Goal: Information Seeking & Learning: Learn about a topic

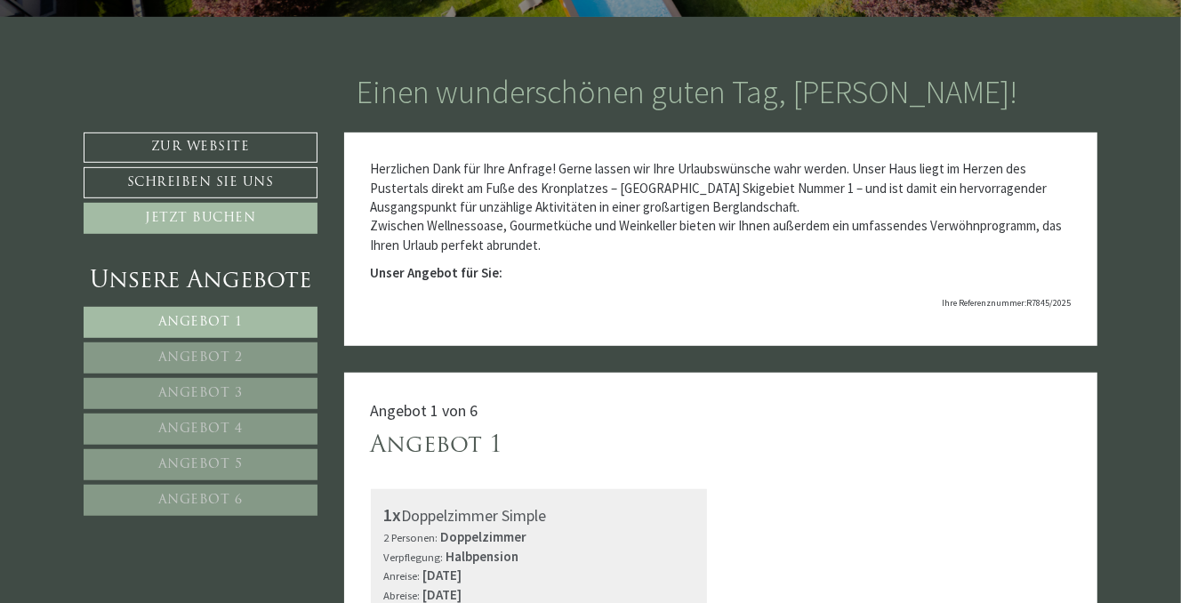
scroll to position [711, 0]
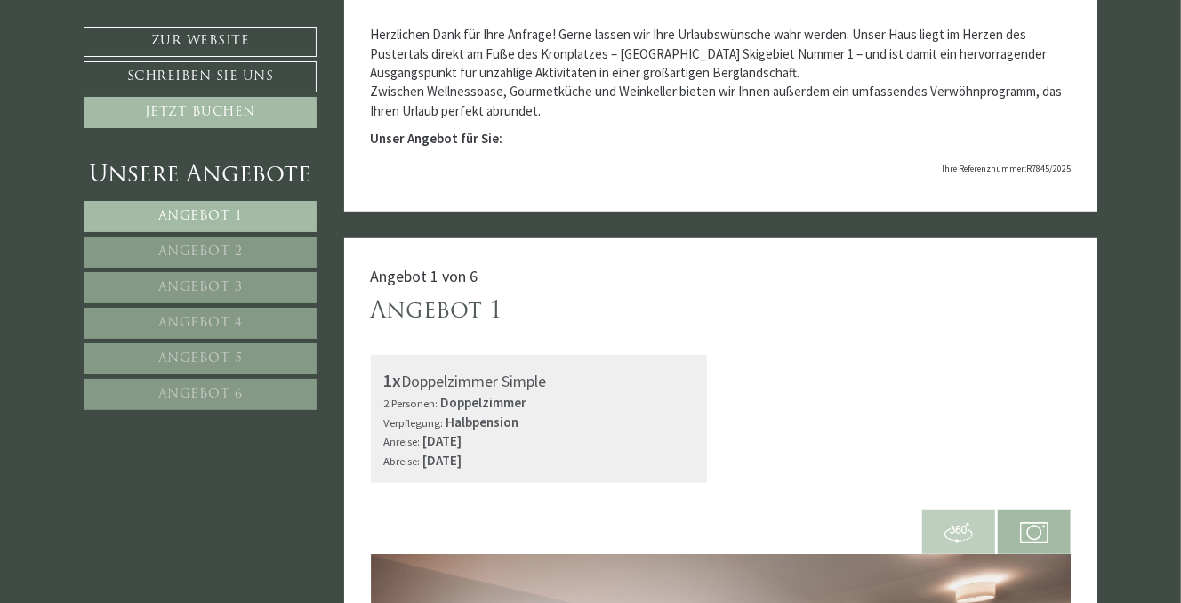
click at [250, 210] on link "Angebot 1" at bounding box center [200, 216] width 233 height 31
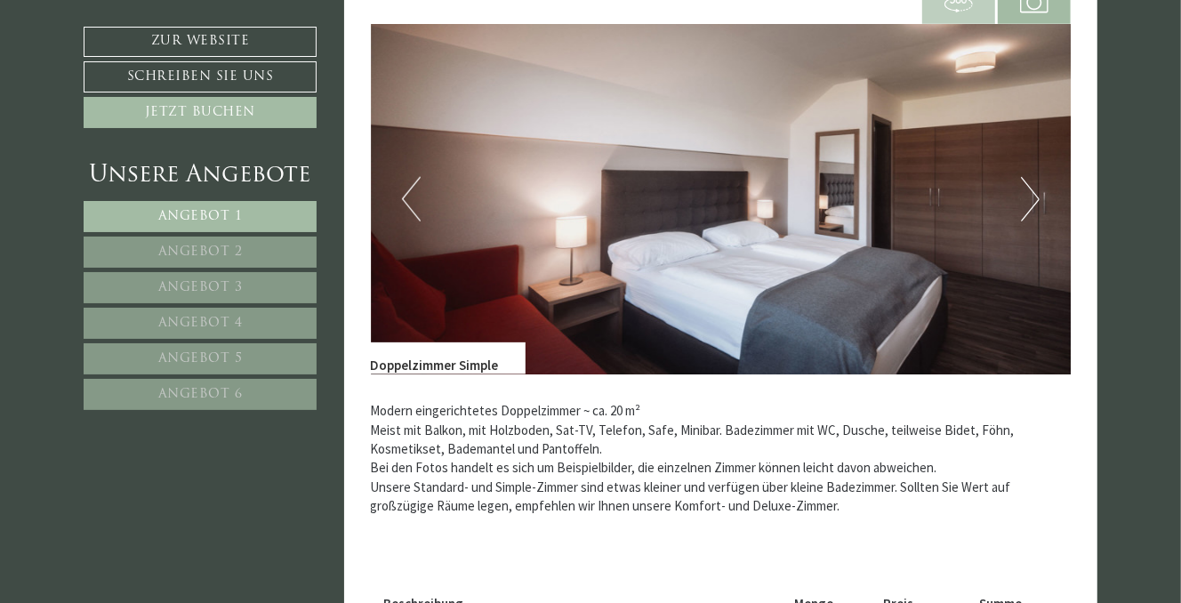
scroll to position [1038, 0]
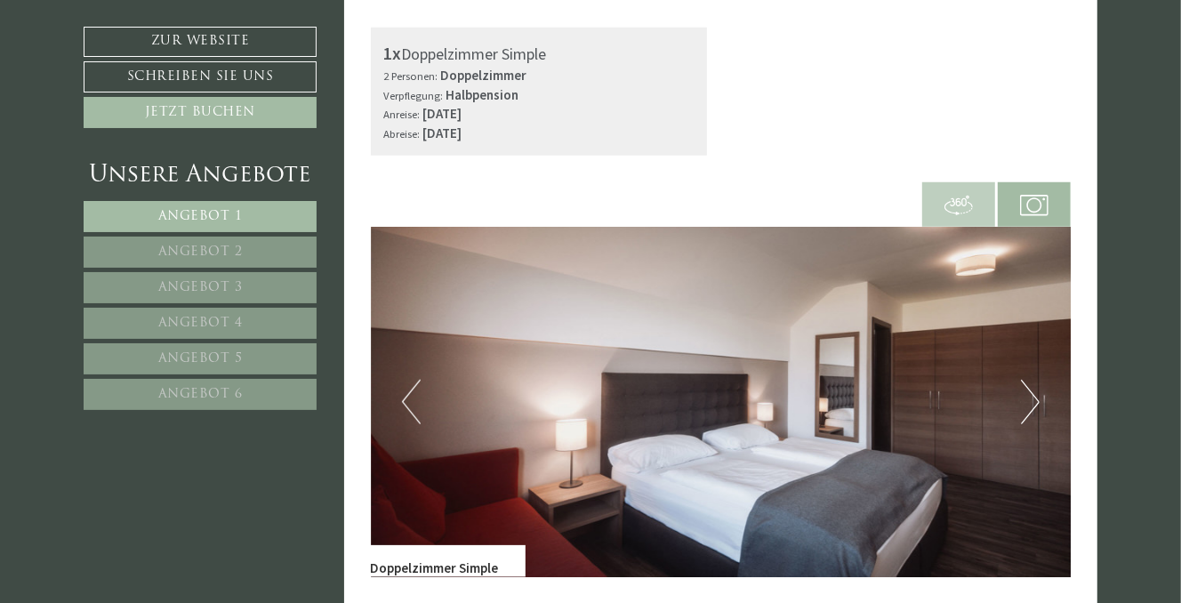
click at [1026, 397] on button "Next" at bounding box center [1030, 402] width 19 height 44
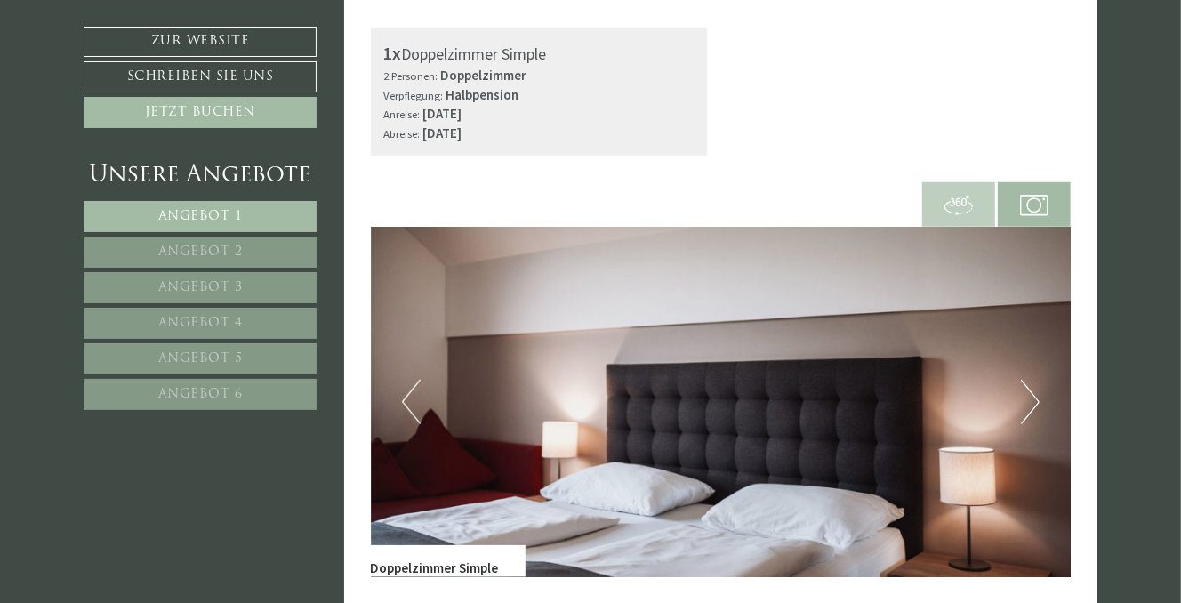
click at [1025, 397] on button "Next" at bounding box center [1030, 402] width 19 height 44
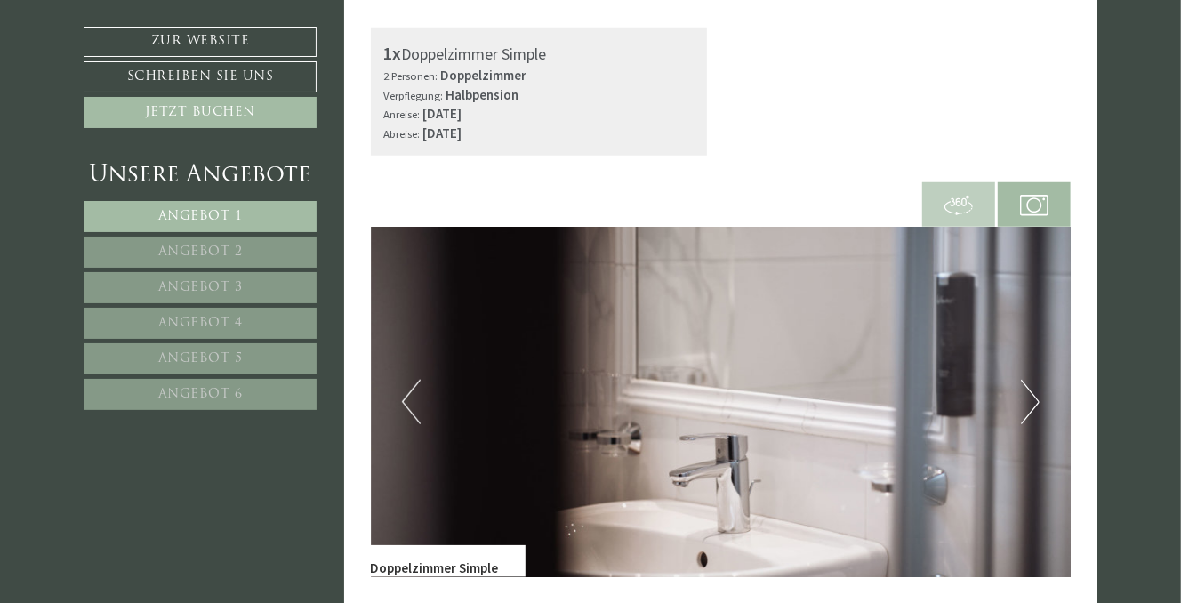
click at [1025, 397] on button "Next" at bounding box center [1030, 402] width 19 height 44
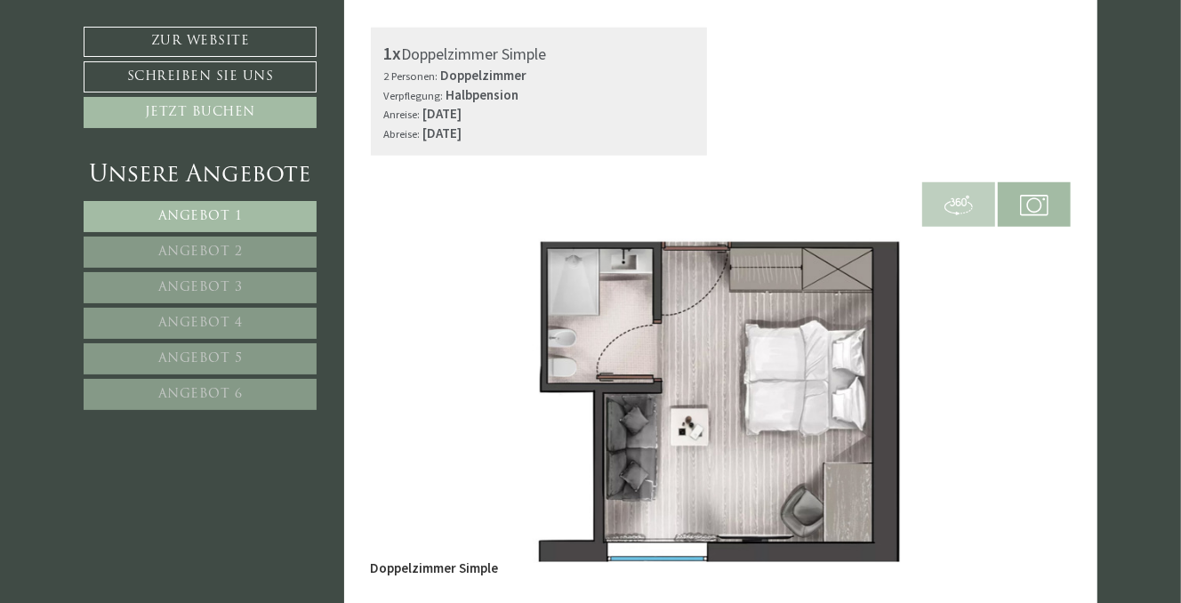
click at [1025, 397] on button "Next" at bounding box center [1030, 402] width 19 height 44
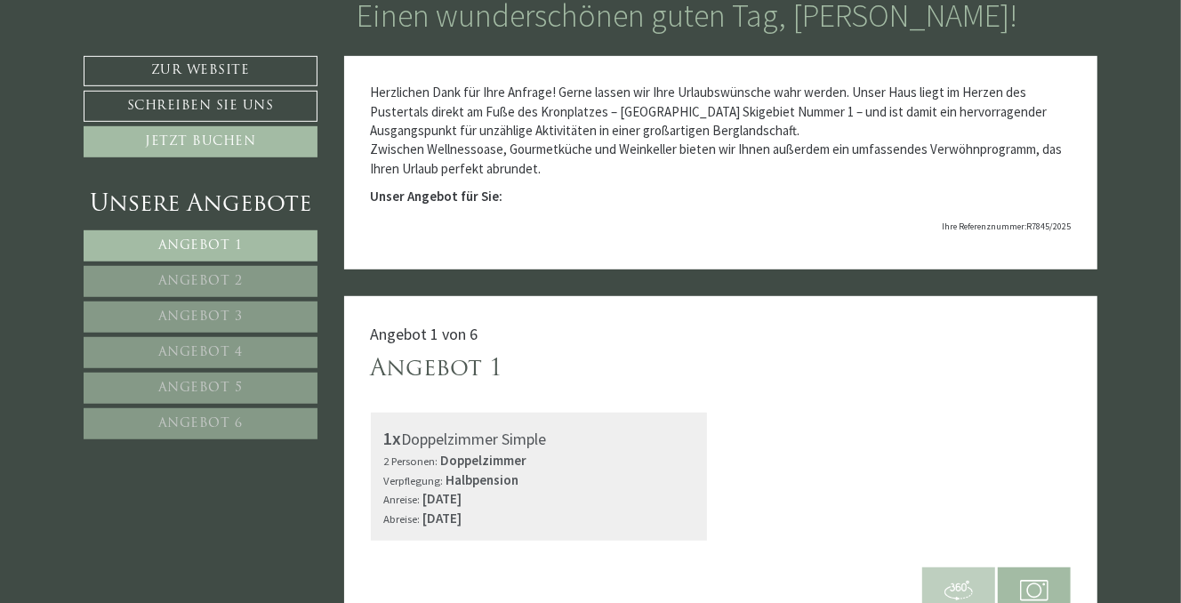
scroll to position [505, 0]
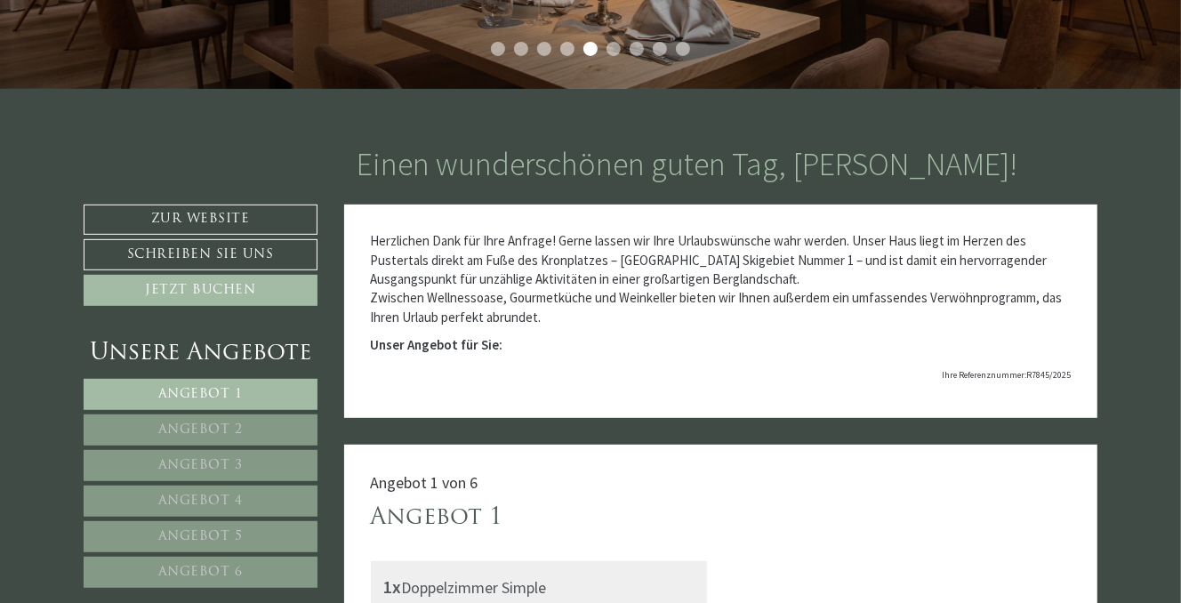
click at [267, 426] on link "Angebot 2" at bounding box center [201, 429] width 234 height 31
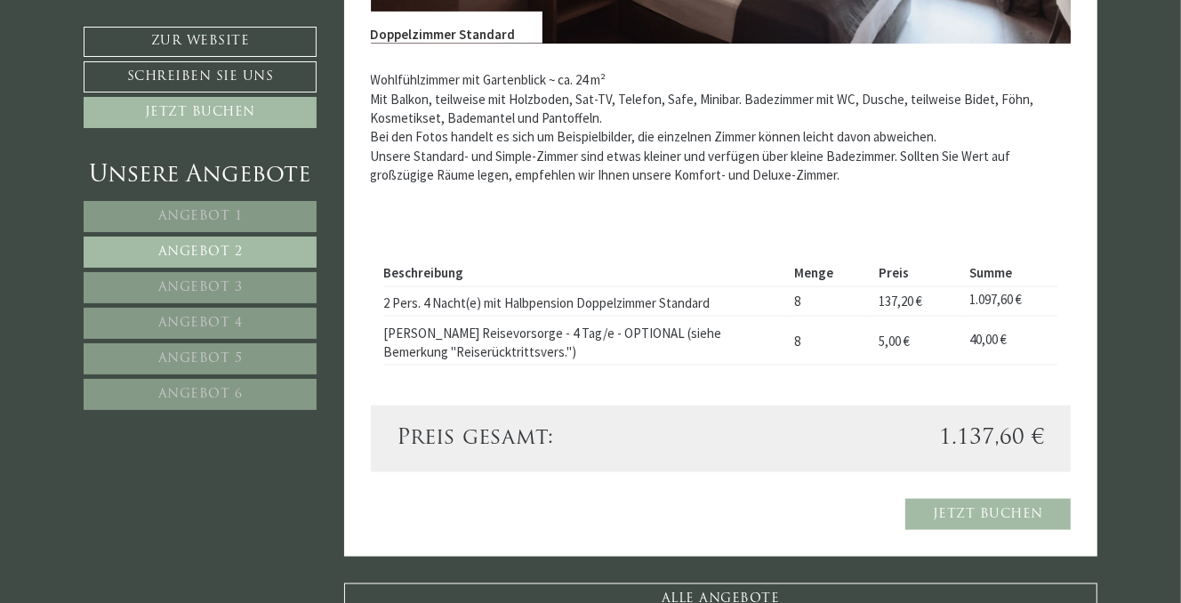
scroll to position [1216, 0]
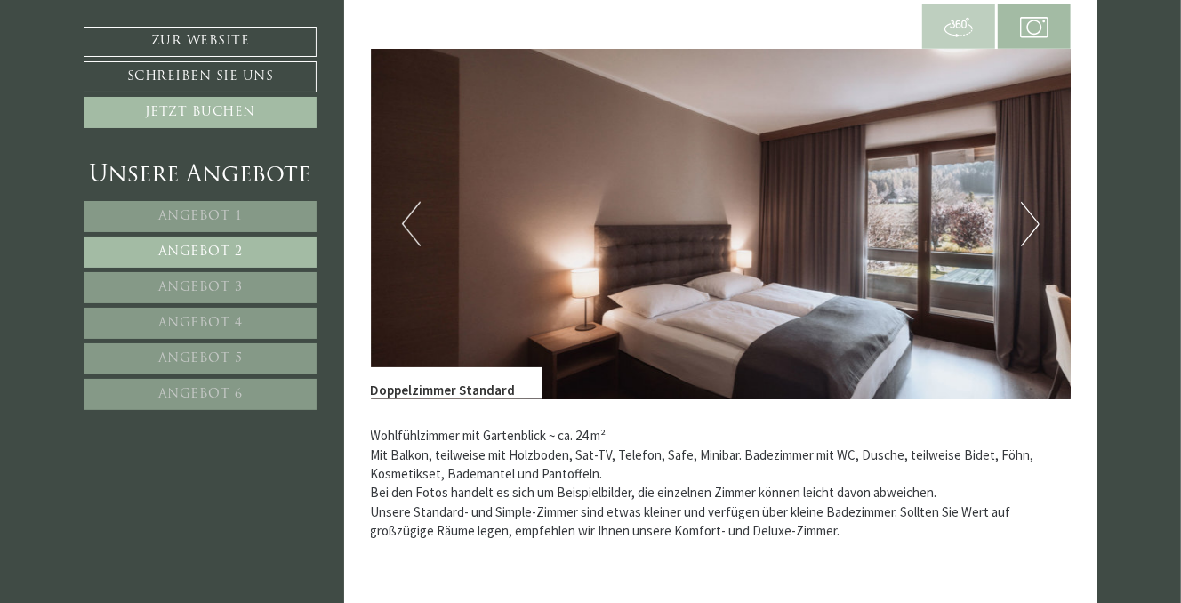
click at [211, 272] on link "Angebot 3" at bounding box center [200, 287] width 233 height 31
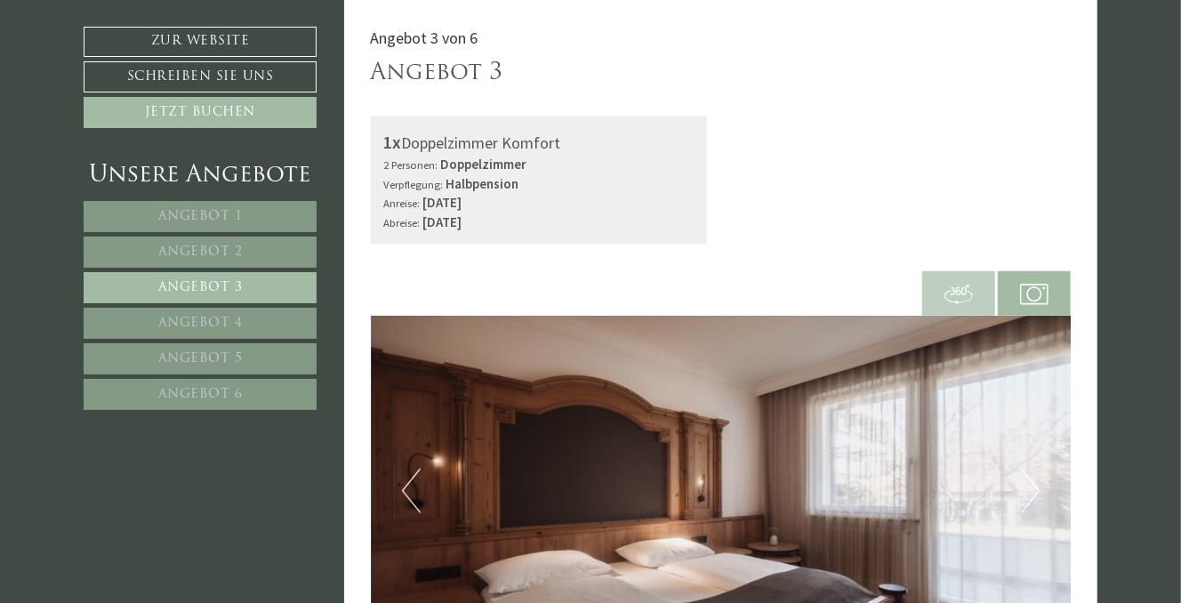
click at [220, 325] on link "Angebot 4" at bounding box center [200, 323] width 233 height 31
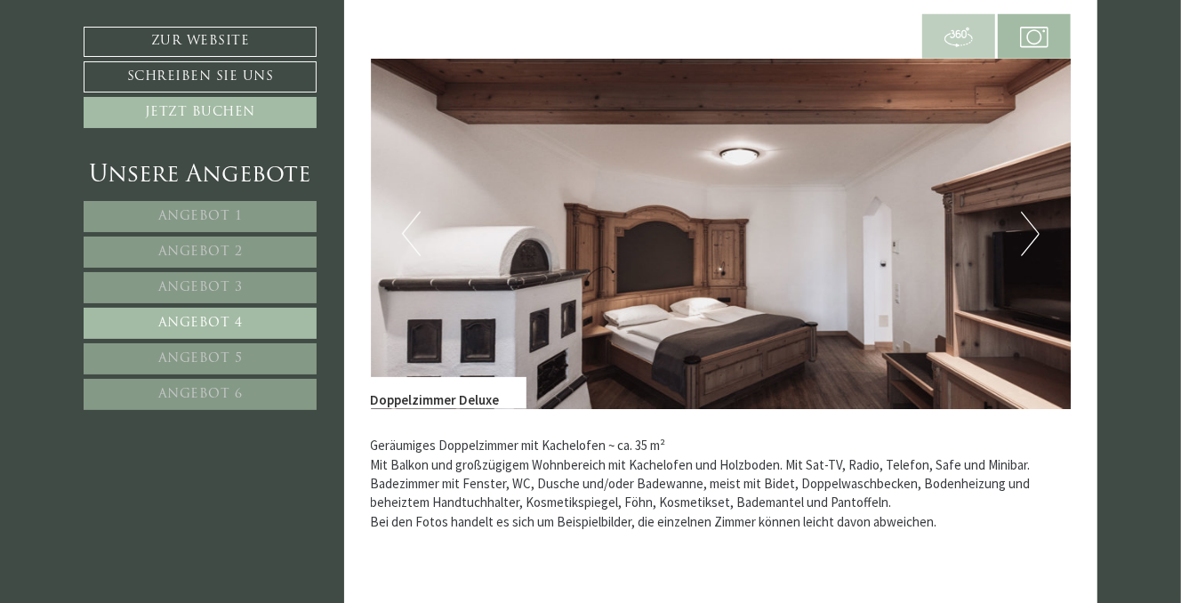
scroll to position [1305, 0]
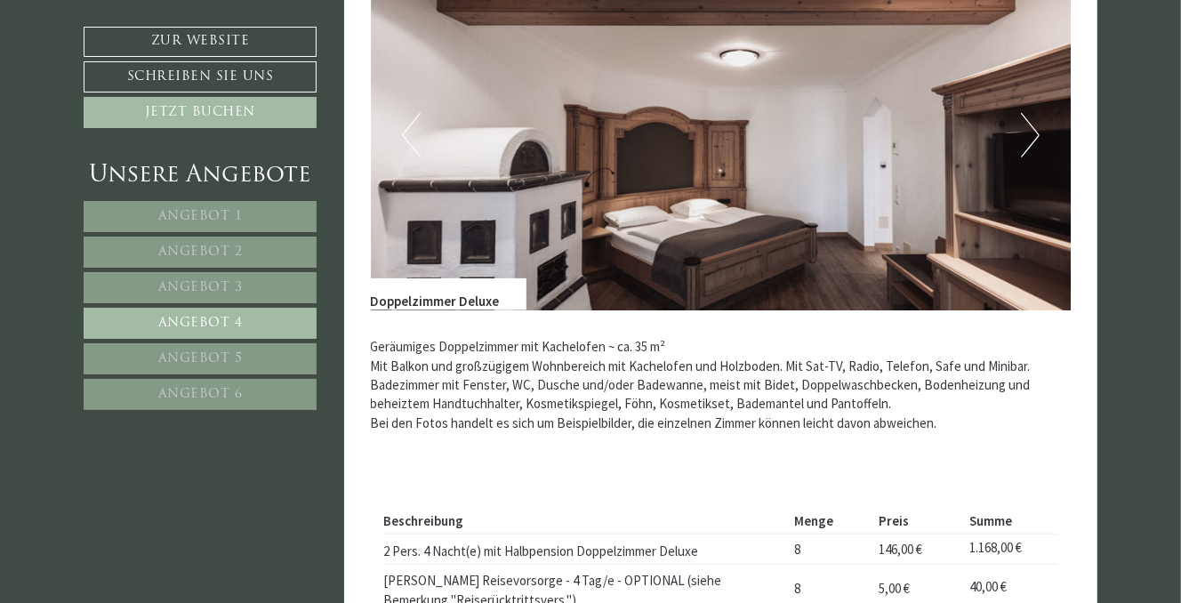
click at [1029, 137] on button "Next" at bounding box center [1030, 135] width 19 height 44
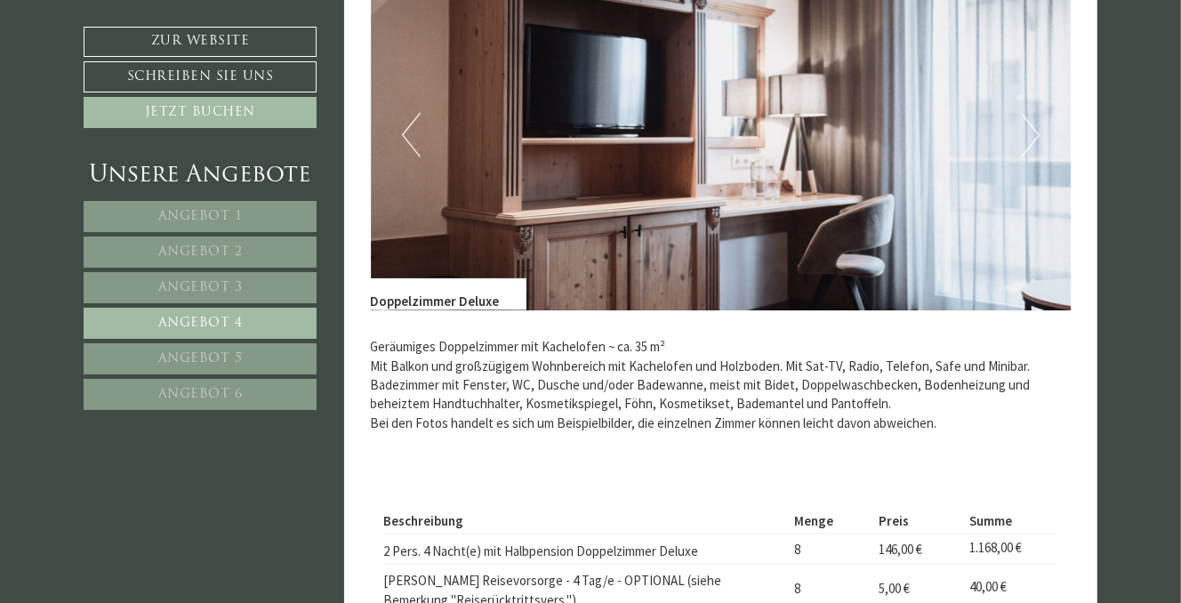
click at [1029, 137] on button "Next" at bounding box center [1030, 135] width 19 height 44
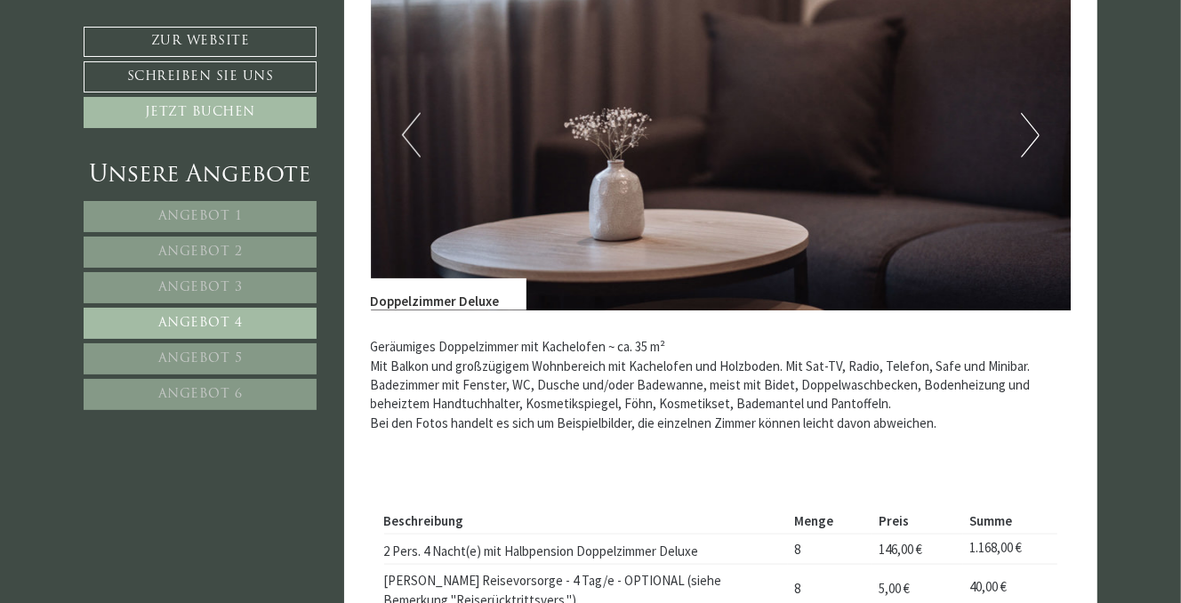
click at [1029, 137] on button "Next" at bounding box center [1030, 135] width 19 height 44
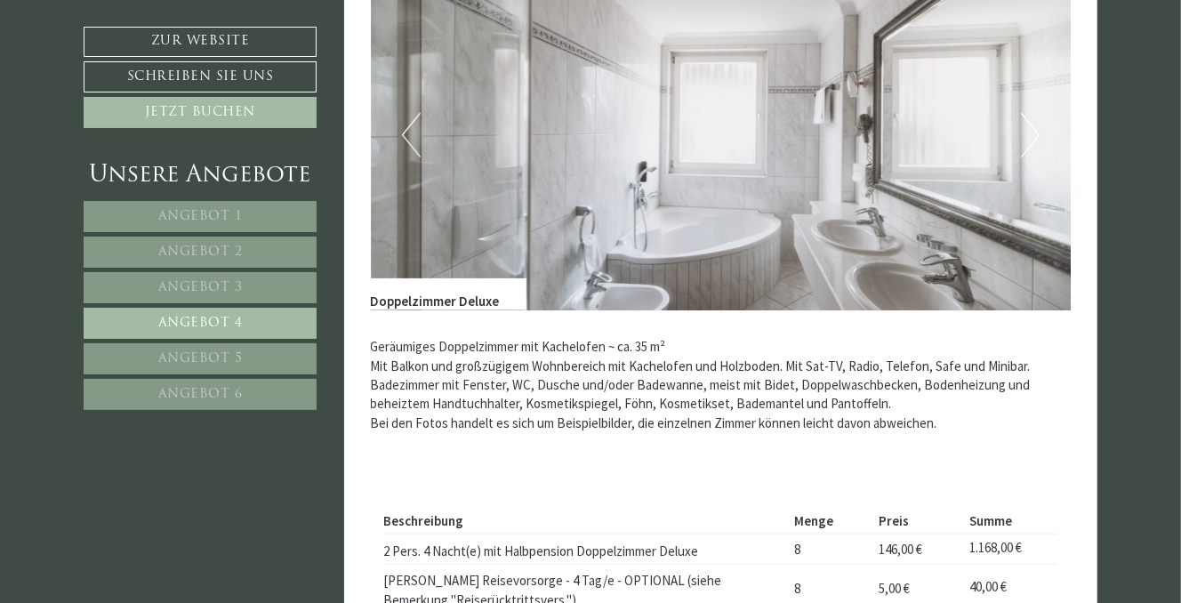
click at [1029, 137] on button "Next" at bounding box center [1030, 135] width 19 height 44
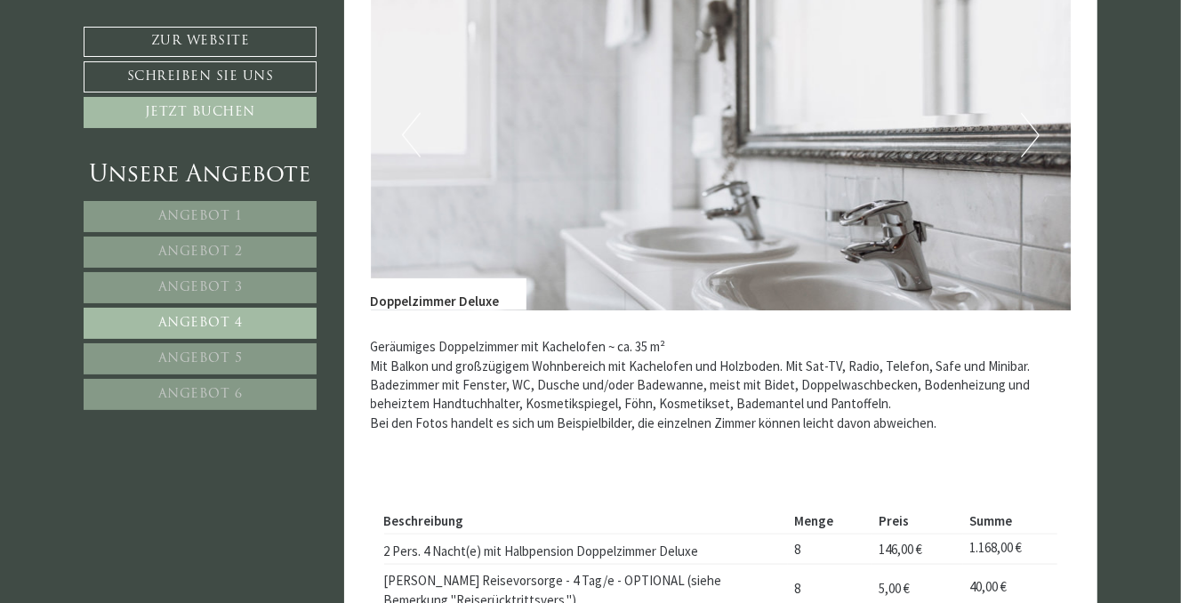
click at [1029, 137] on button "Next" at bounding box center [1030, 135] width 19 height 44
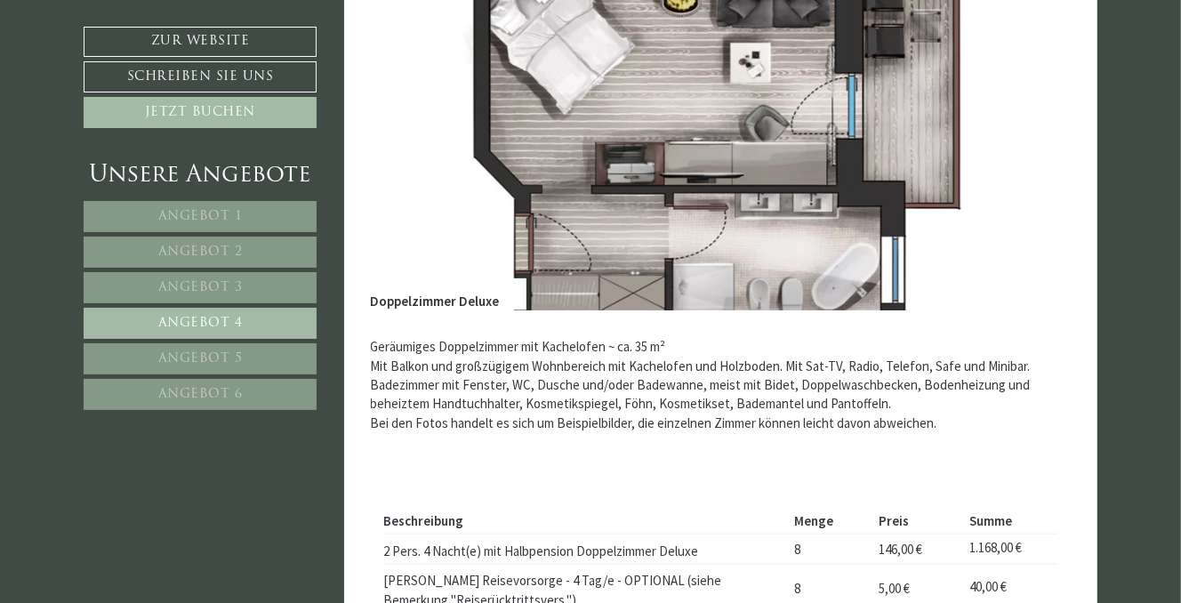
click at [1029, 137] on button "Next" at bounding box center [1030, 135] width 19 height 44
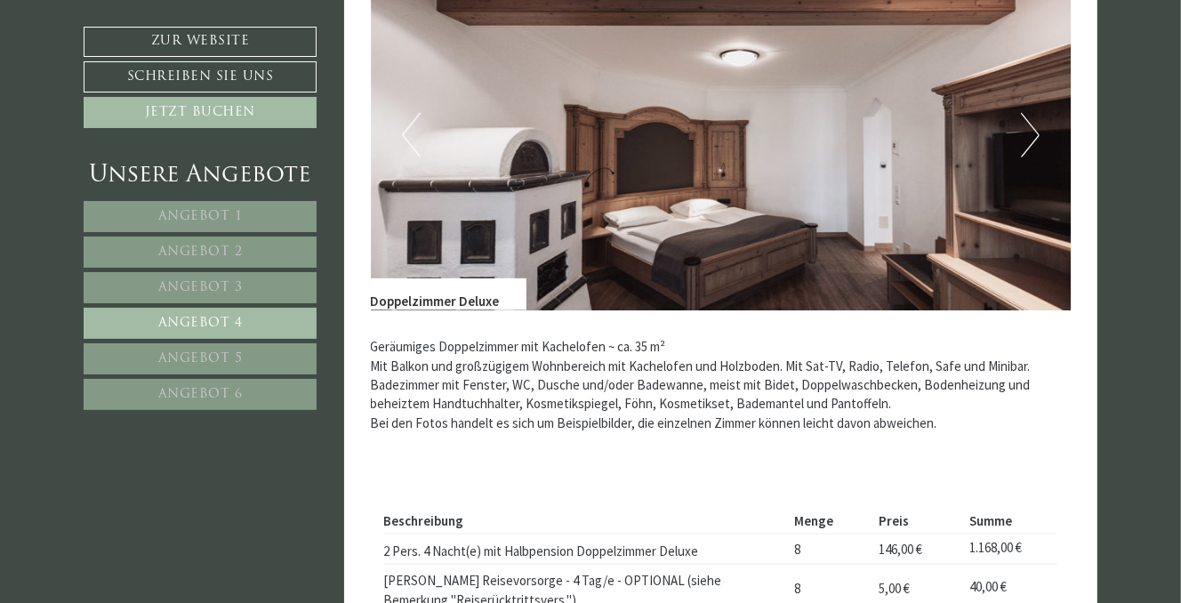
click at [264, 351] on link "Angebot 5" at bounding box center [200, 358] width 233 height 31
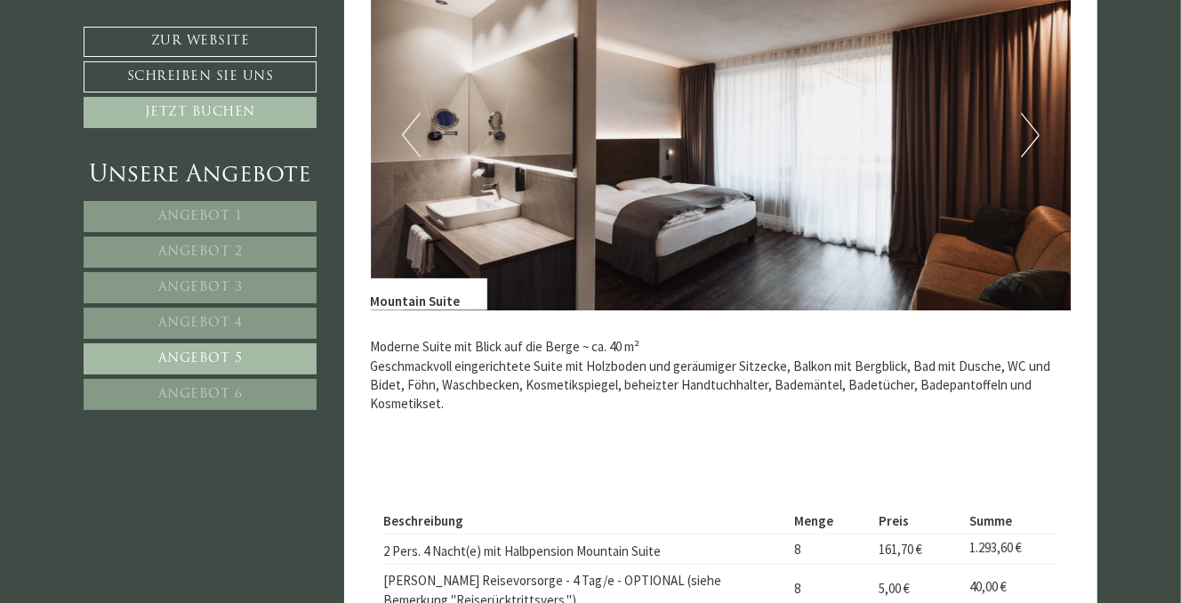
click at [1028, 138] on button "Next" at bounding box center [1030, 135] width 19 height 44
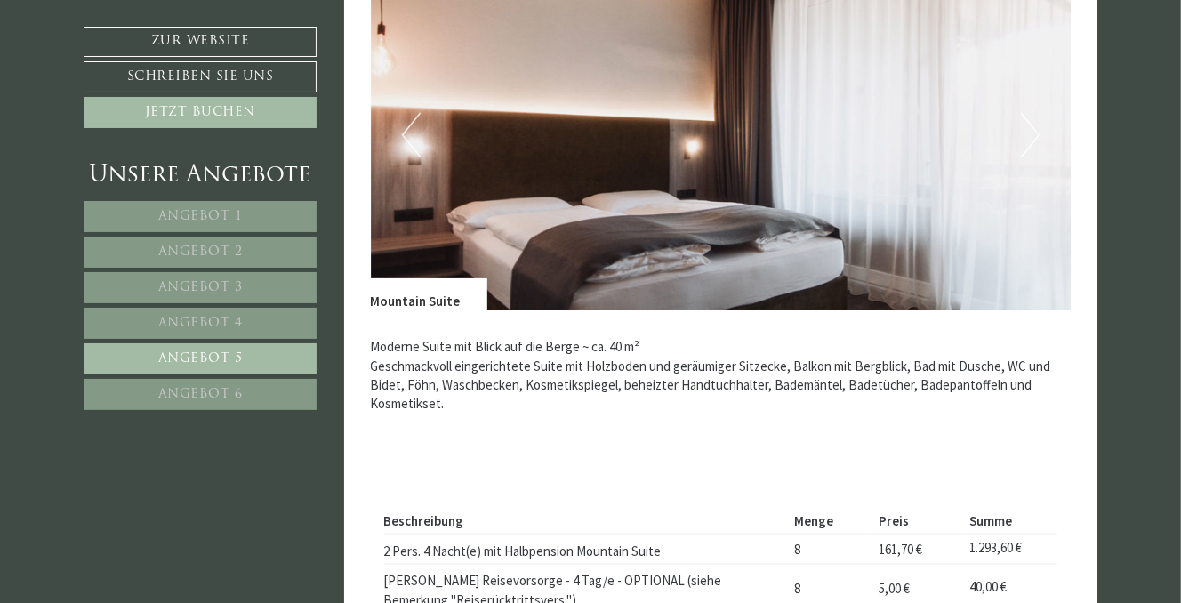
click at [1028, 138] on button "Next" at bounding box center [1030, 135] width 19 height 44
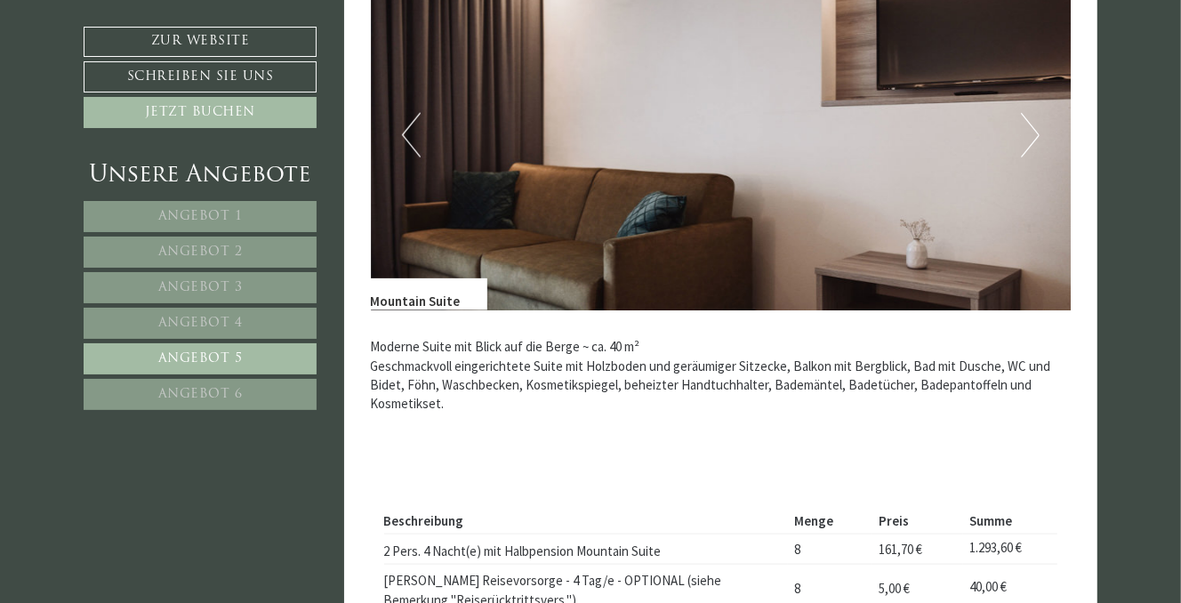
click at [1028, 138] on button "Next" at bounding box center [1030, 135] width 19 height 44
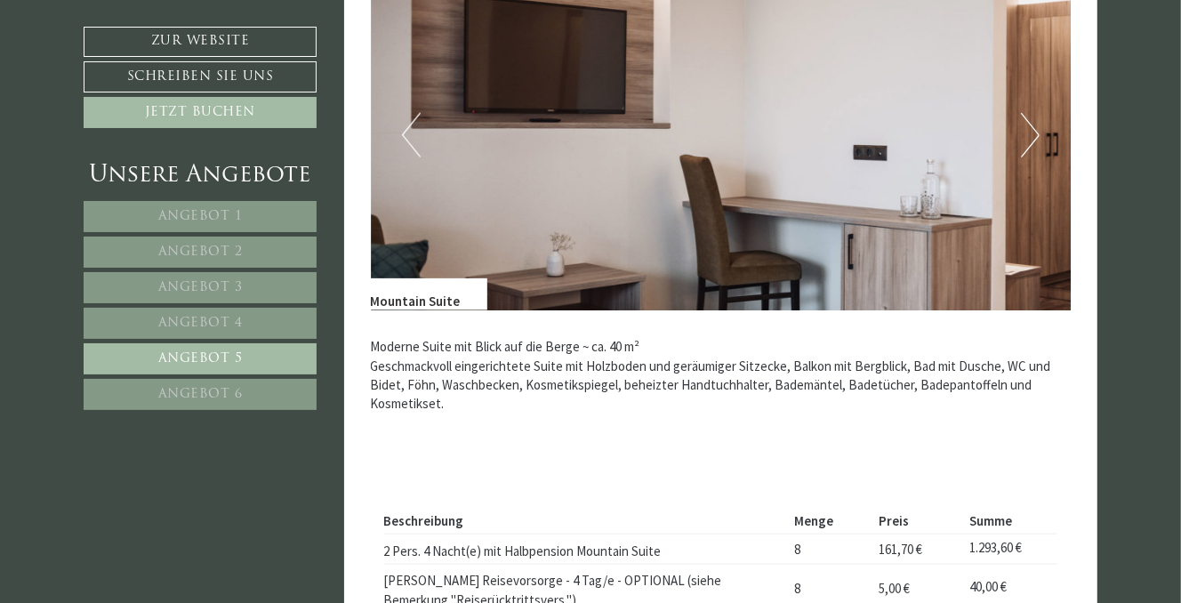
click at [1028, 138] on button "Next" at bounding box center [1030, 135] width 19 height 44
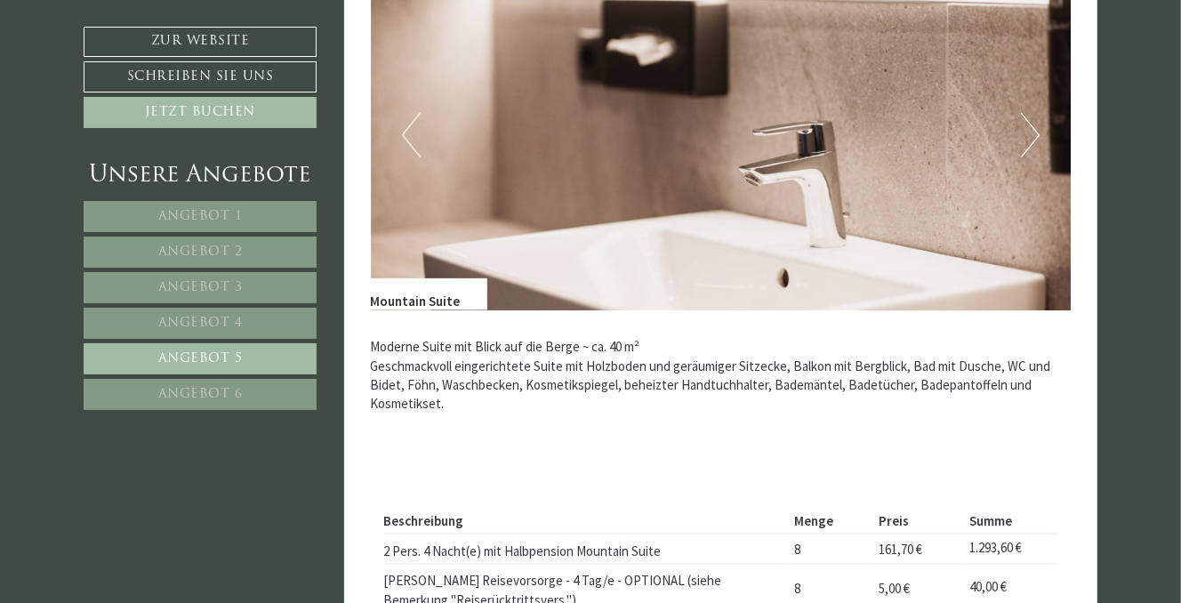
click at [1028, 138] on button "Next" at bounding box center [1030, 135] width 19 height 44
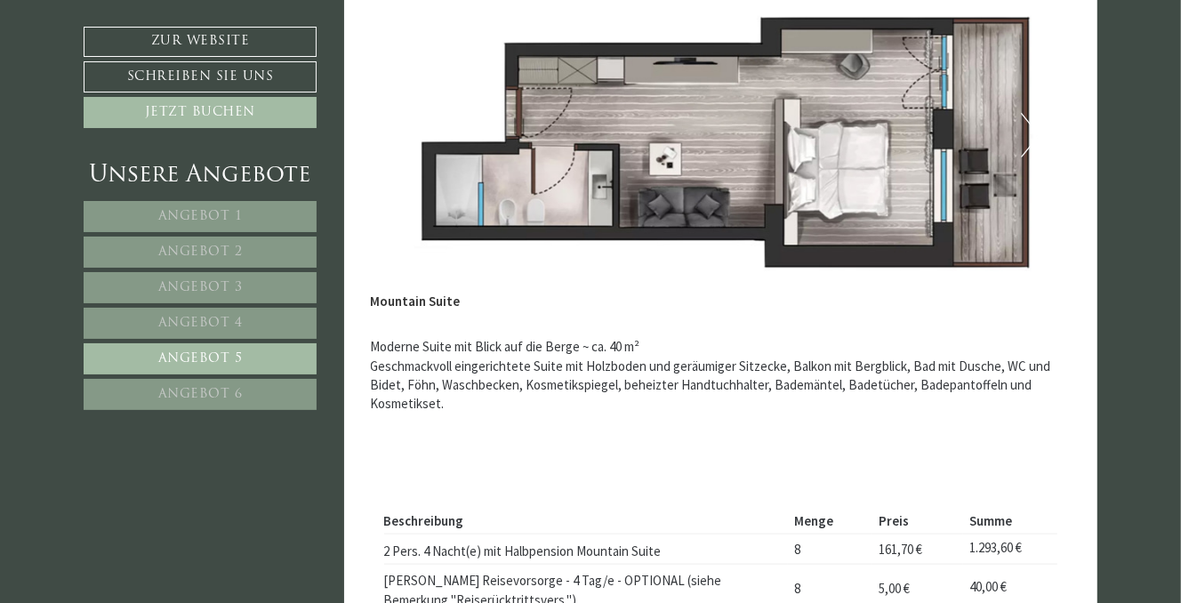
click at [220, 388] on span "Angebot 6" at bounding box center [200, 394] width 84 height 13
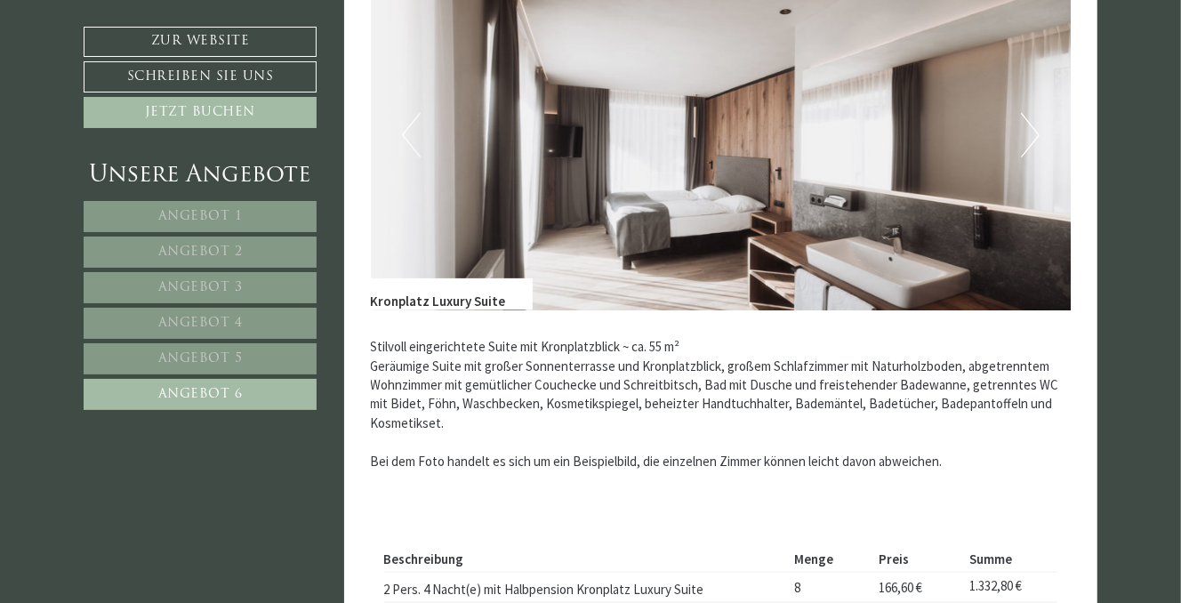
click at [1030, 130] on button "Next" at bounding box center [1030, 135] width 19 height 44
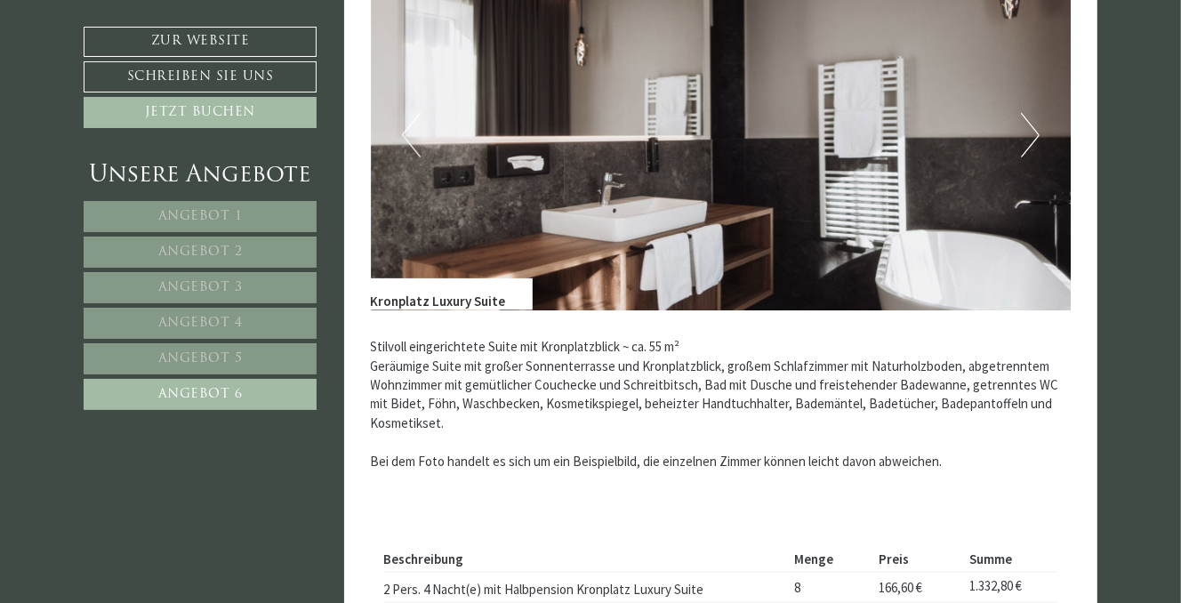
click at [1030, 130] on button "Next" at bounding box center [1030, 135] width 19 height 44
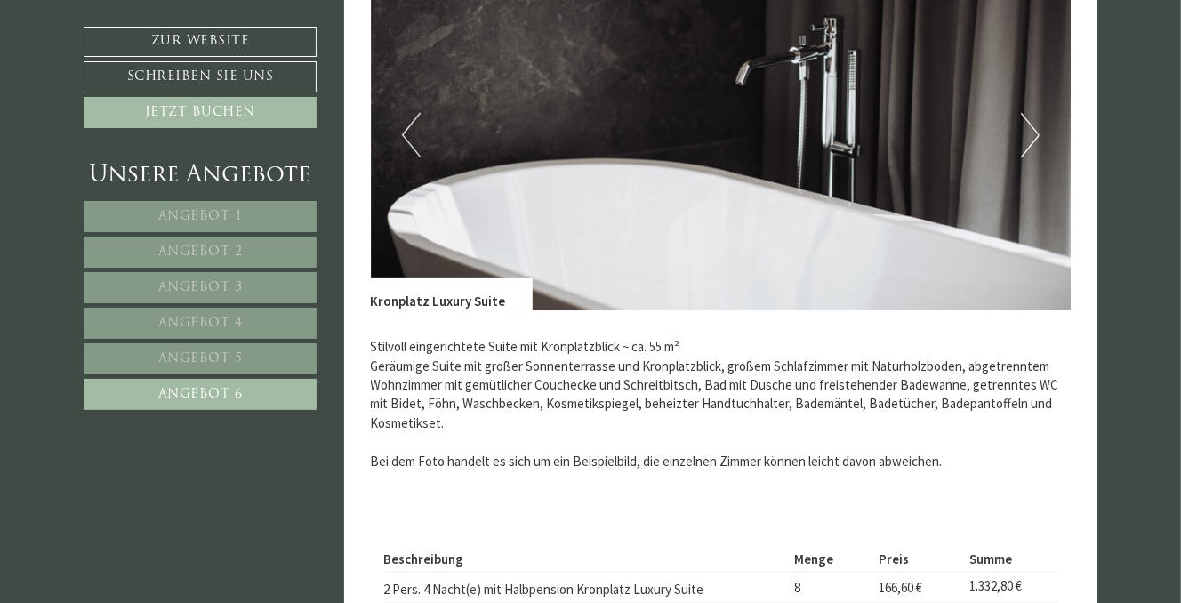
click at [1030, 130] on button "Next" at bounding box center [1030, 135] width 19 height 44
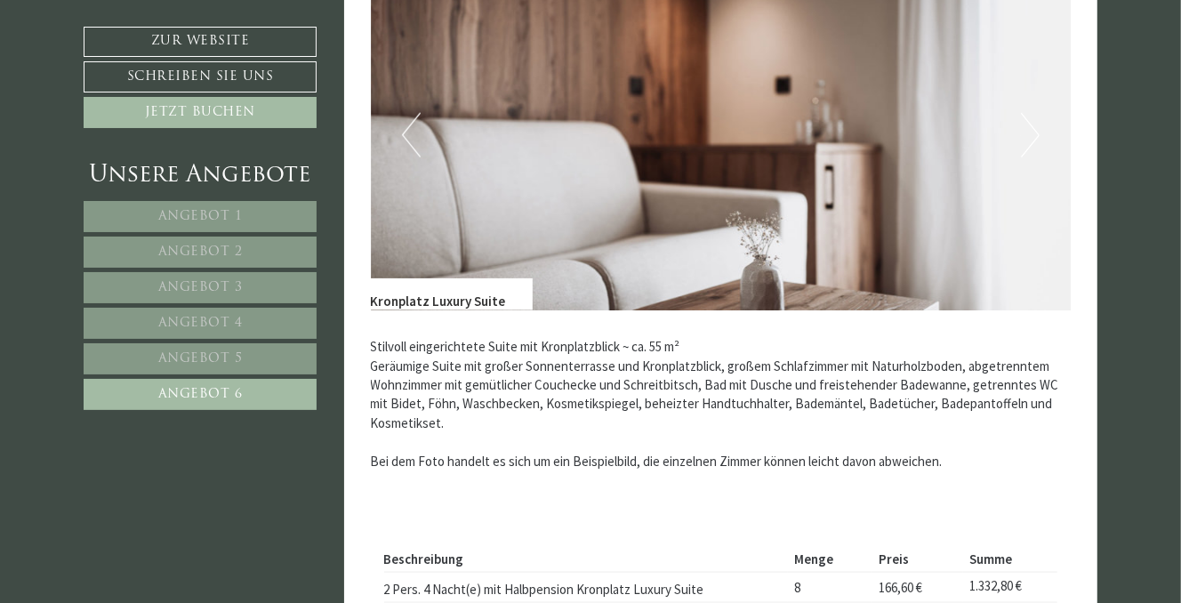
click at [1030, 130] on button "Next" at bounding box center [1030, 135] width 19 height 44
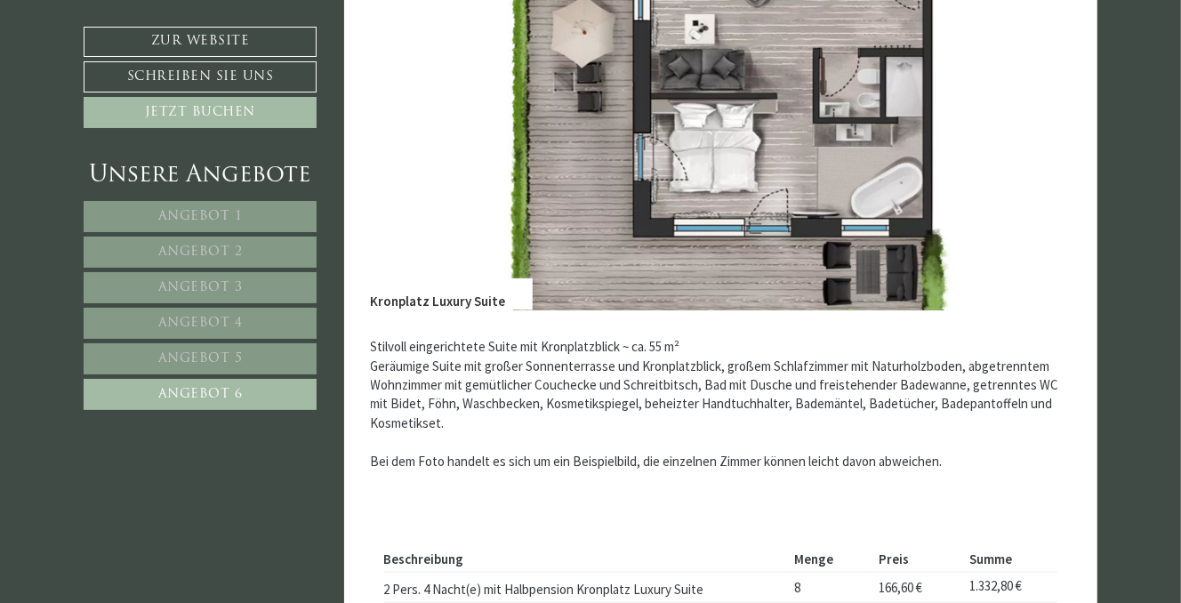
click at [1030, 130] on button "Next" at bounding box center [1030, 135] width 19 height 44
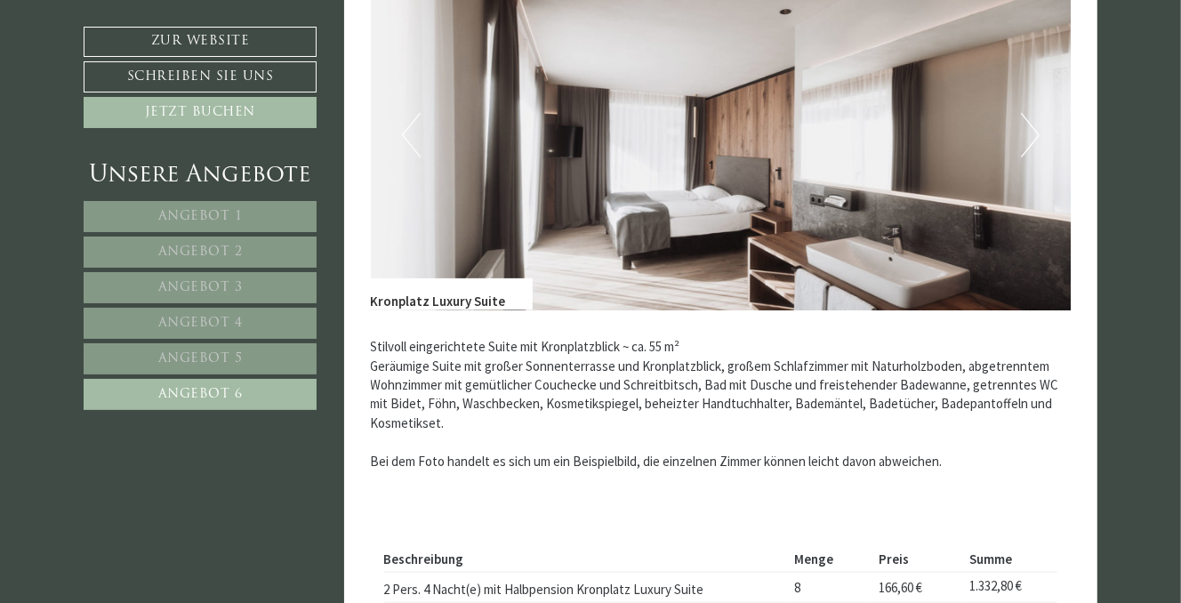
click at [1030, 130] on button "Next" at bounding box center [1030, 135] width 19 height 44
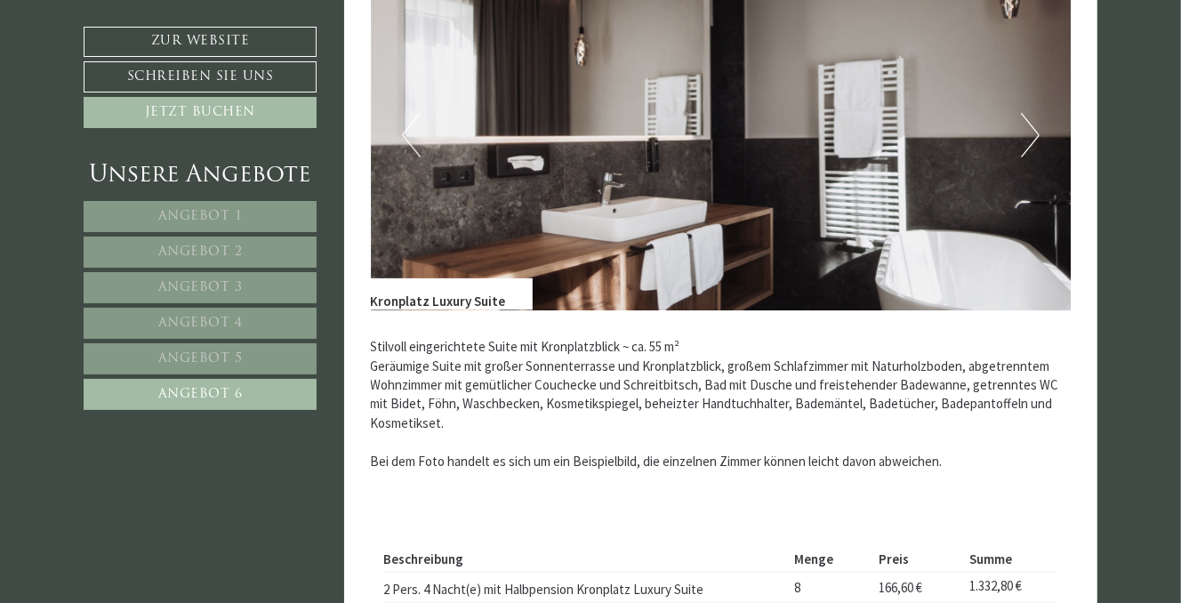
click at [1030, 130] on button "Next" at bounding box center [1030, 135] width 19 height 44
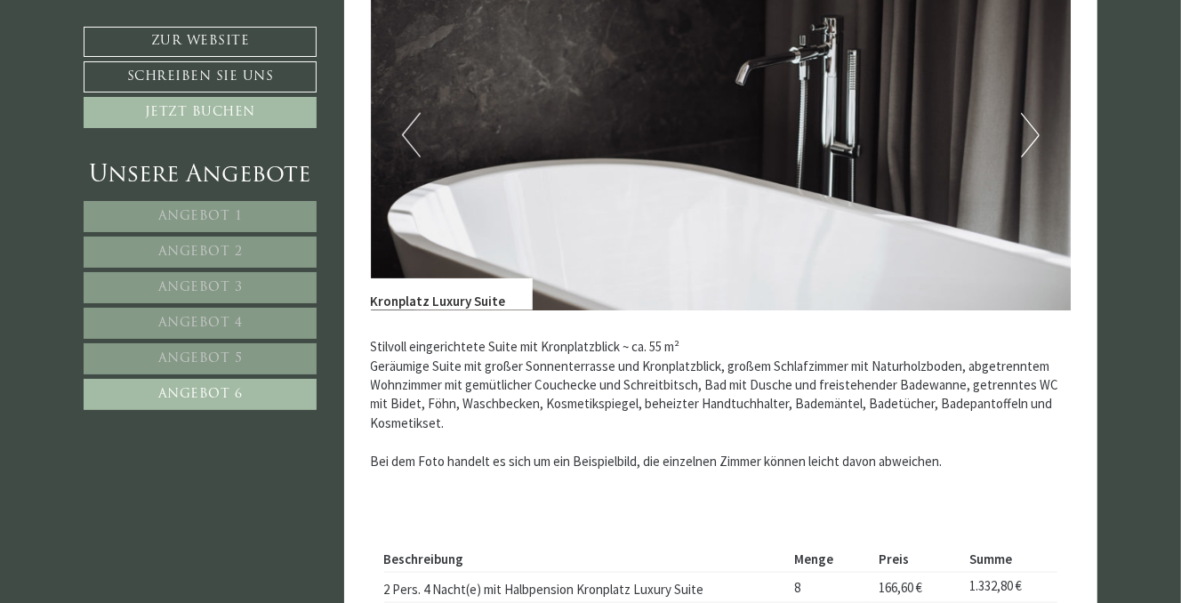
click at [1030, 130] on button "Next" at bounding box center [1030, 135] width 19 height 44
